Goal: Task Accomplishment & Management: Manage account settings

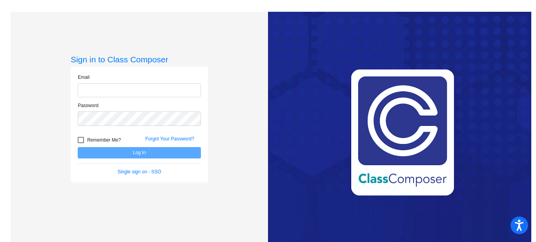
type input "[EMAIL_ADDRESS][DOMAIN_NAME]"
click at [80, 140] on div at bounding box center [81, 140] width 6 height 6
click at [80, 143] on input "Remember Me?" at bounding box center [80, 143] width 0 height 0
checkbox input "true"
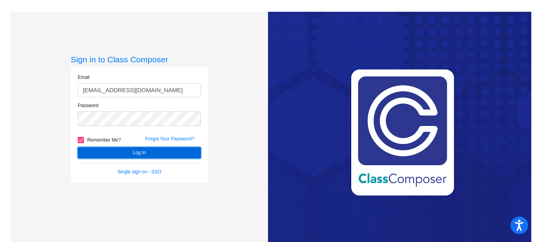
click at [126, 155] on button "Log In" at bounding box center [139, 152] width 123 height 11
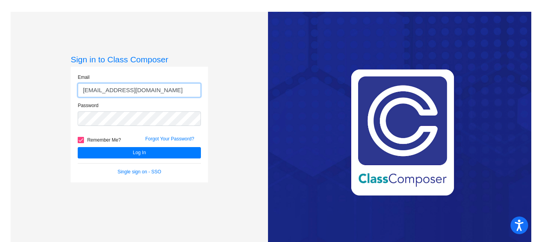
click at [100, 88] on input "[EMAIL_ADDRESS][DOMAIN_NAME]" at bounding box center [139, 90] width 123 height 15
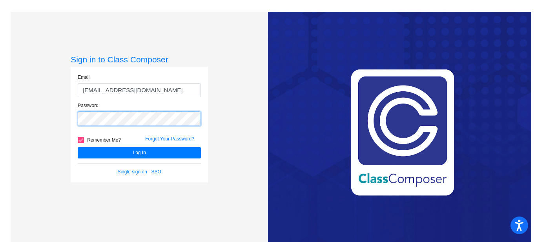
click at [78, 115] on div "Password" at bounding box center [139, 114] width 123 height 24
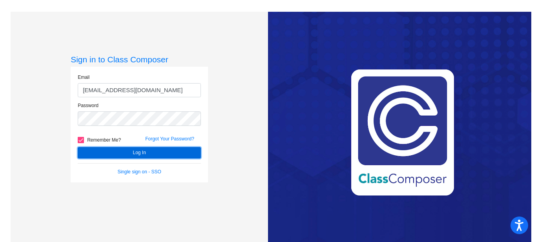
click at [133, 153] on button "Log In" at bounding box center [139, 152] width 123 height 11
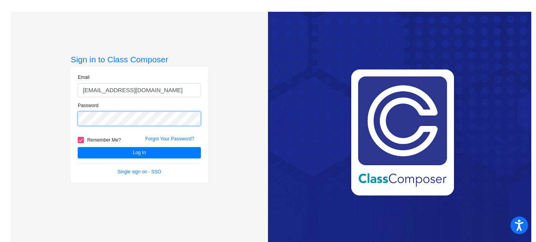
click at [68, 114] on div "Sign in to Class Composer Email [EMAIL_ADDRESS][DOMAIN_NAME] Password Remember …" at bounding box center [139, 133] width 257 height 242
click at [78, 147] on button "Log In" at bounding box center [139, 152] width 123 height 11
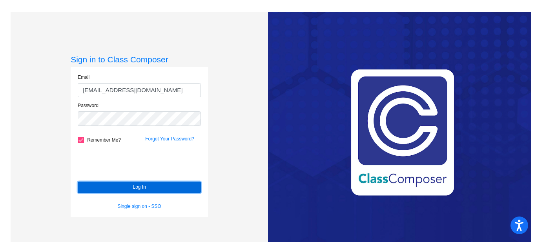
click at [138, 189] on button "Log In" at bounding box center [139, 187] width 123 height 11
click at [125, 189] on button "Log In" at bounding box center [139, 187] width 123 height 11
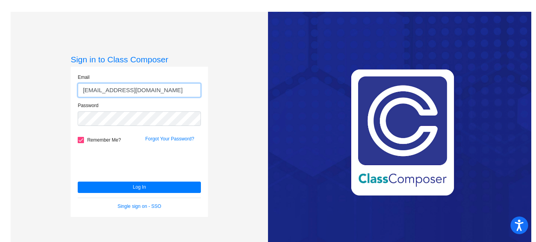
click at [100, 88] on input "[EMAIL_ADDRESS][DOMAIN_NAME]" at bounding box center [139, 90] width 123 height 15
type input "[EMAIL_ADDRESS][DOMAIN_NAME]"
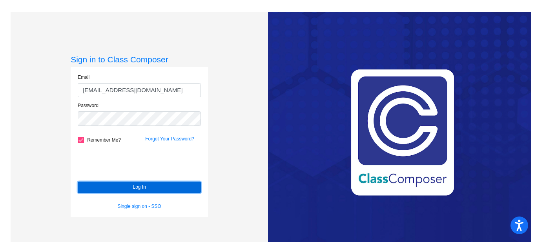
click at [112, 188] on button "Log In" at bounding box center [139, 187] width 123 height 11
